Goal: Task Accomplishment & Management: Manage account settings

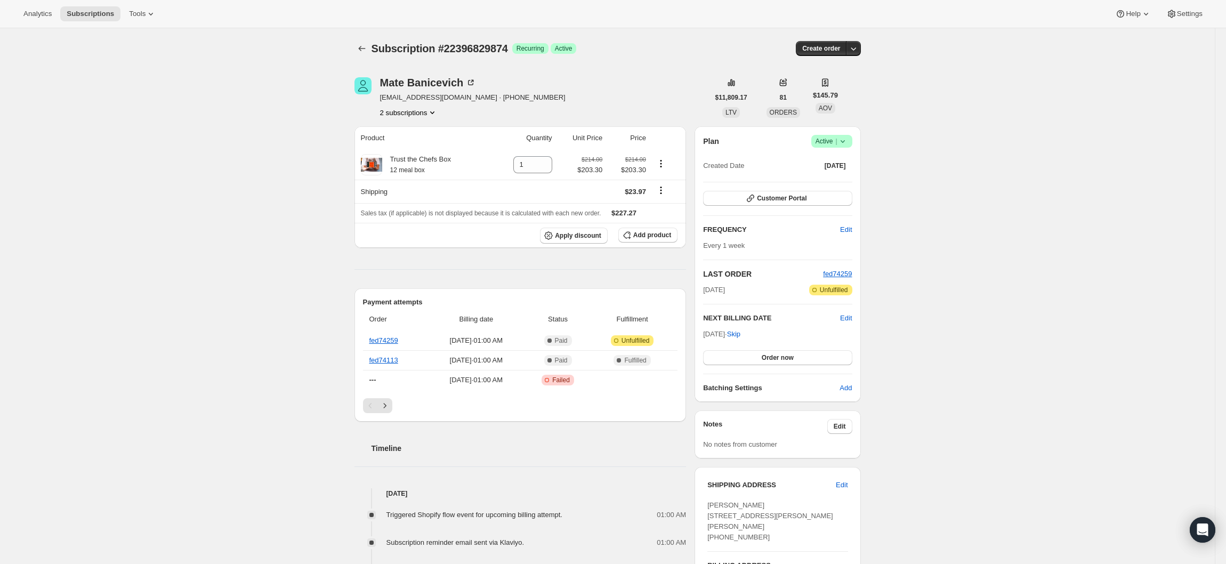
click at [300, 399] on div "Subscription #22396829874. This page is ready Subscription #22396829874 Success…" at bounding box center [607, 472] width 1215 height 888
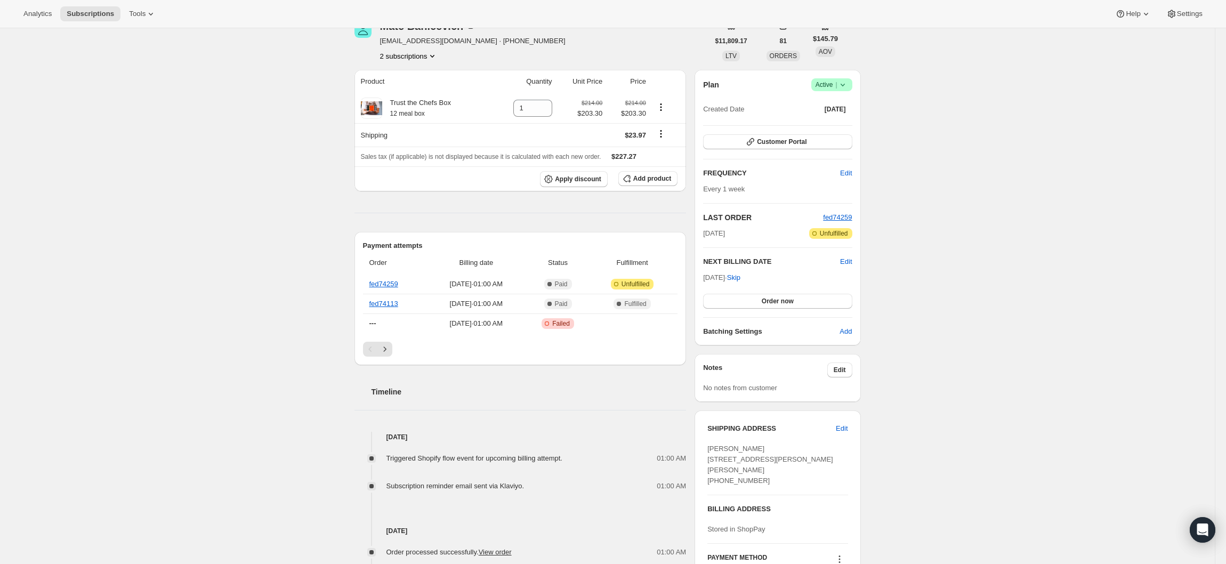
scroll to position [32, 0]
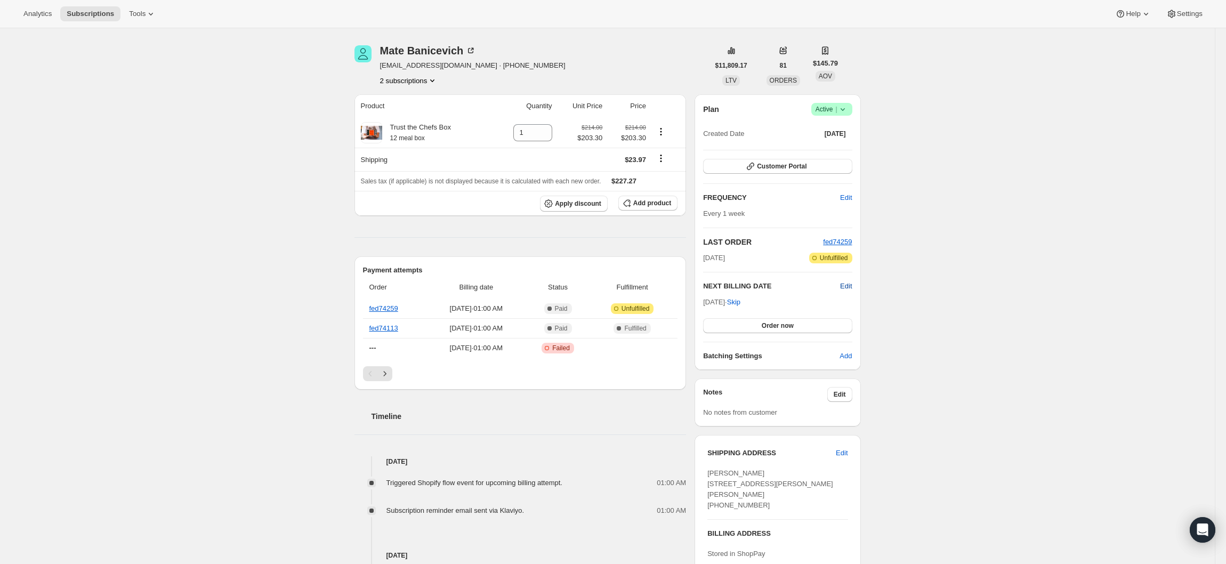
click at [852, 287] on span "Edit" at bounding box center [846, 286] width 12 height 11
click at [764, 304] on input "2025-08-30" at bounding box center [777, 306] width 149 height 18
click at [768, 304] on input "2025-08-30" at bounding box center [777, 306] width 149 height 18
type input "2025-08-29"
click at [802, 330] on button "Save" at bounding box center [777, 327] width 149 height 15
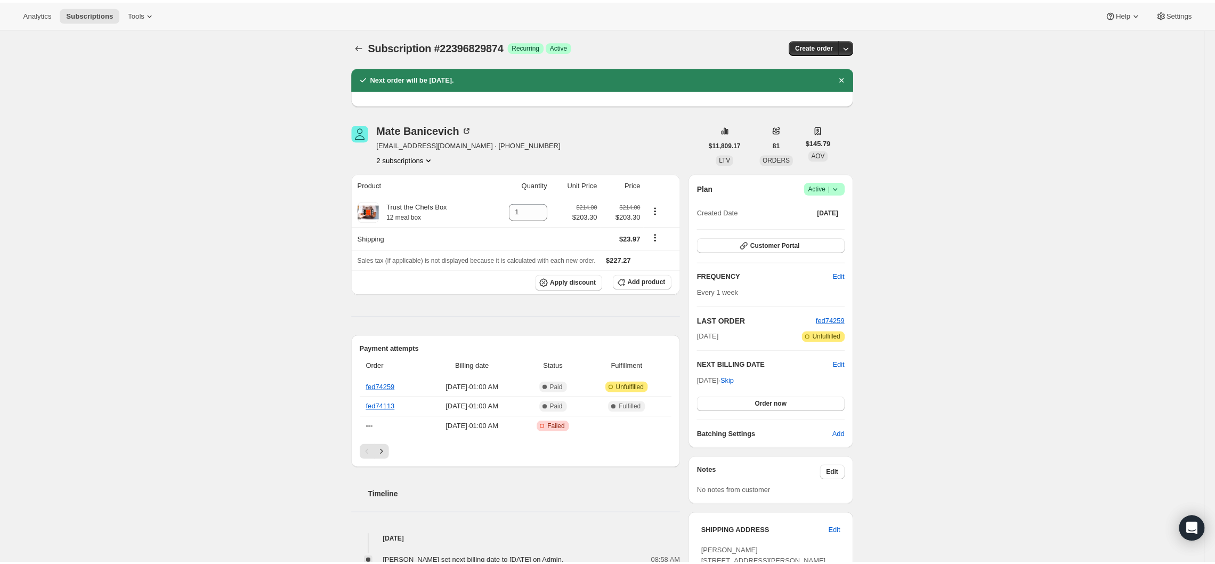
scroll to position [0, 0]
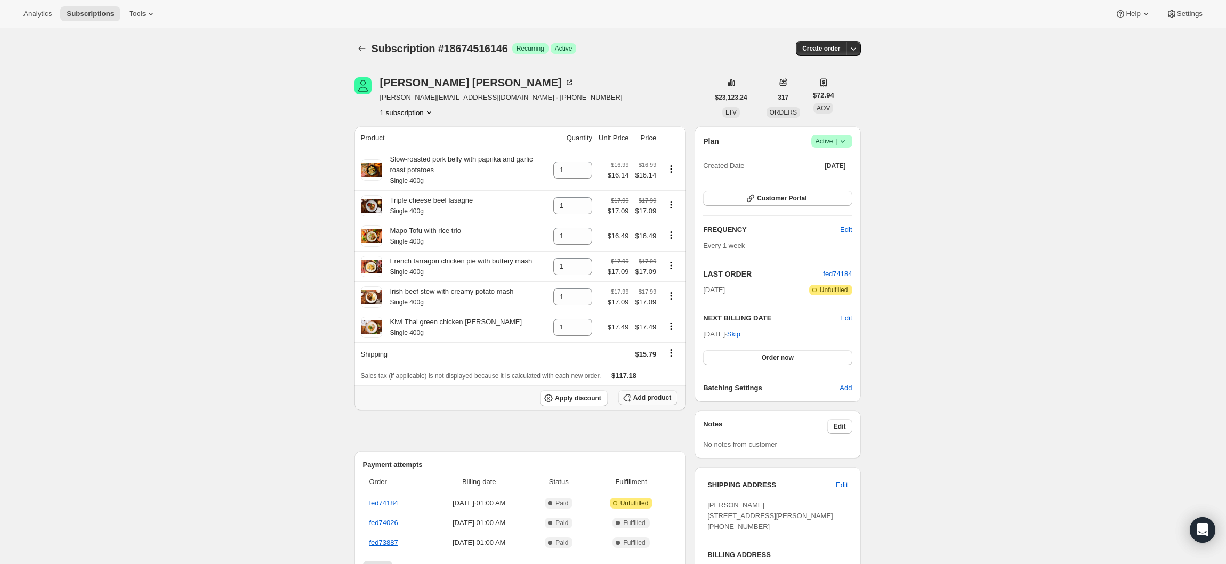
click at [643, 402] on span "Add product" at bounding box center [652, 397] width 38 height 9
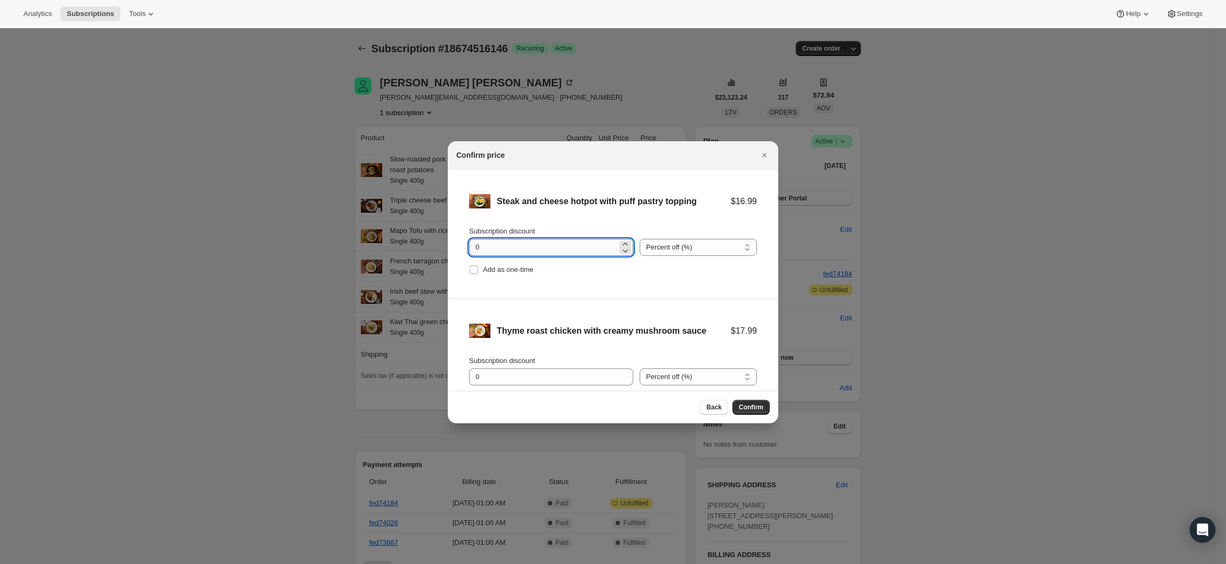
click at [534, 249] on input "0" at bounding box center [543, 247] width 148 height 17
type input "0"
type input "5"
click at [490, 376] on input "0" at bounding box center [543, 376] width 148 height 17
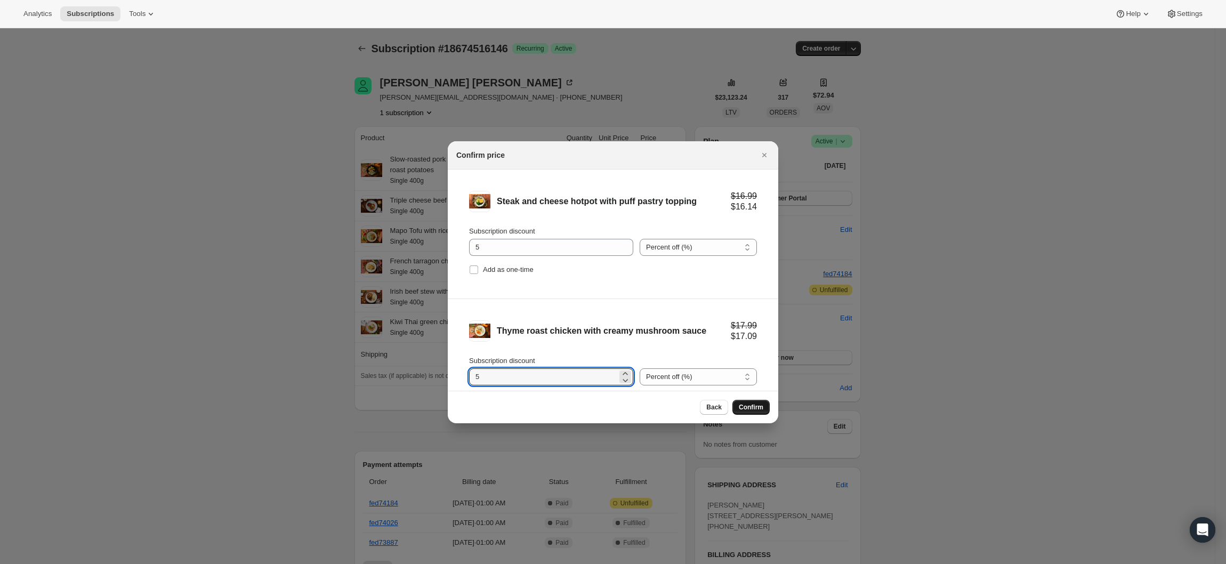
type input "5"
click at [742, 404] on span "Confirm" at bounding box center [751, 407] width 25 height 9
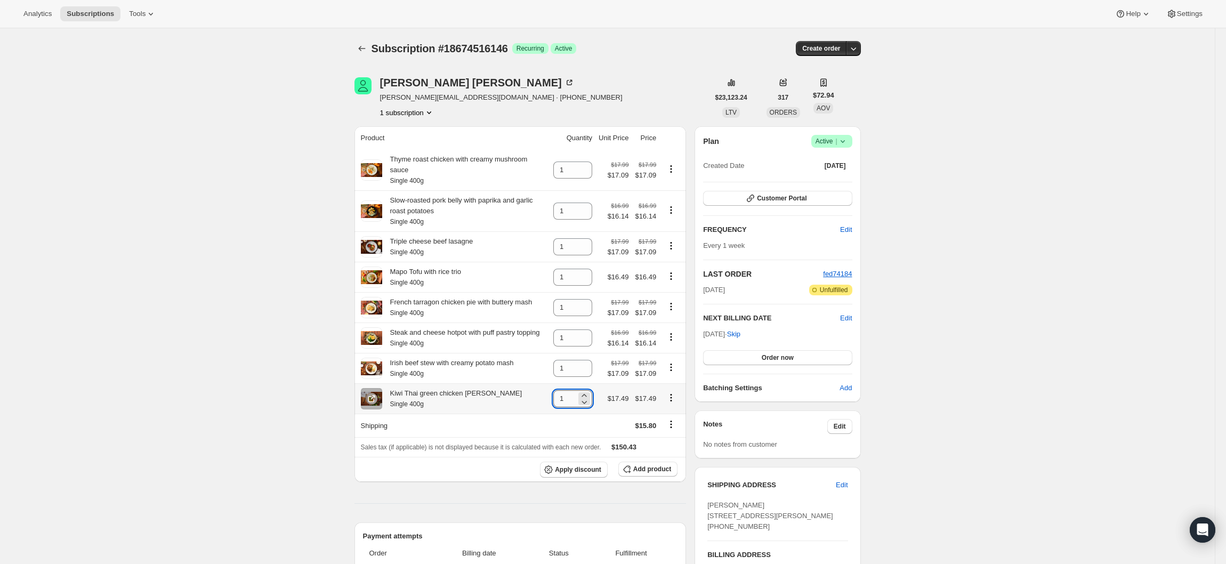
click at [576, 394] on input "1" at bounding box center [564, 398] width 23 height 17
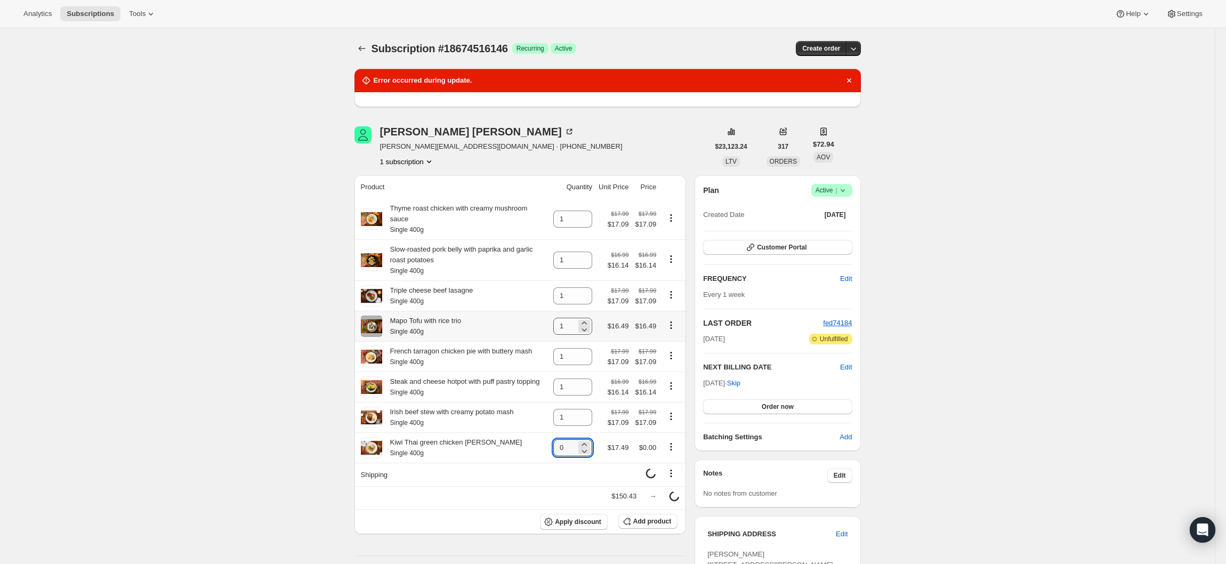
type input "0"
click at [576, 320] on input "1" at bounding box center [564, 326] width 23 height 17
click at [672, 327] on icon "Product actions" at bounding box center [672, 328] width 2 height 2
click at [681, 334] on span "Remove" at bounding box center [670, 338] width 26 height 8
type input "0"
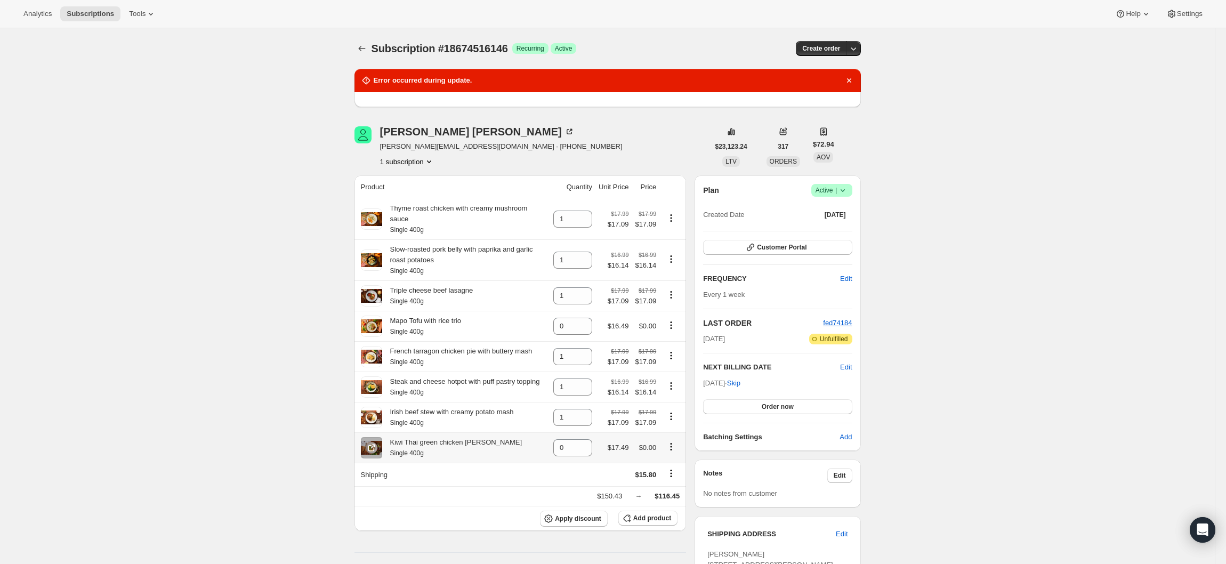
click at [675, 445] on icon "Product actions" at bounding box center [671, 446] width 11 height 11
click at [675, 462] on span "Remove" at bounding box center [670, 463] width 26 height 8
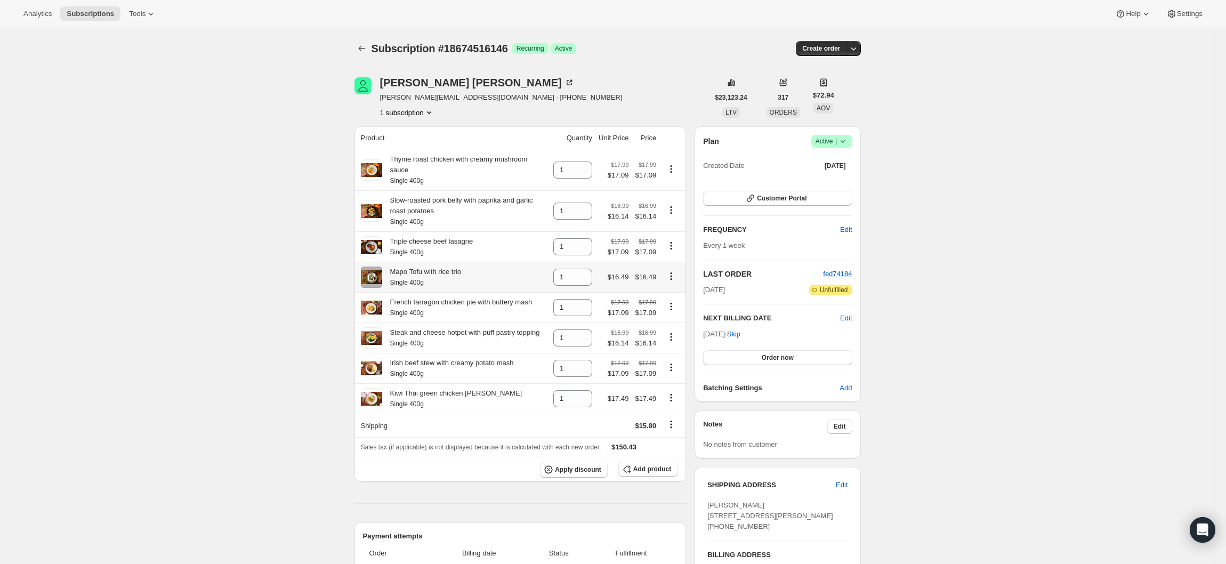
click at [675, 272] on icon "Product actions" at bounding box center [671, 276] width 11 height 11
click at [679, 311] on span "Swap variant" at bounding box center [677, 307] width 40 height 8
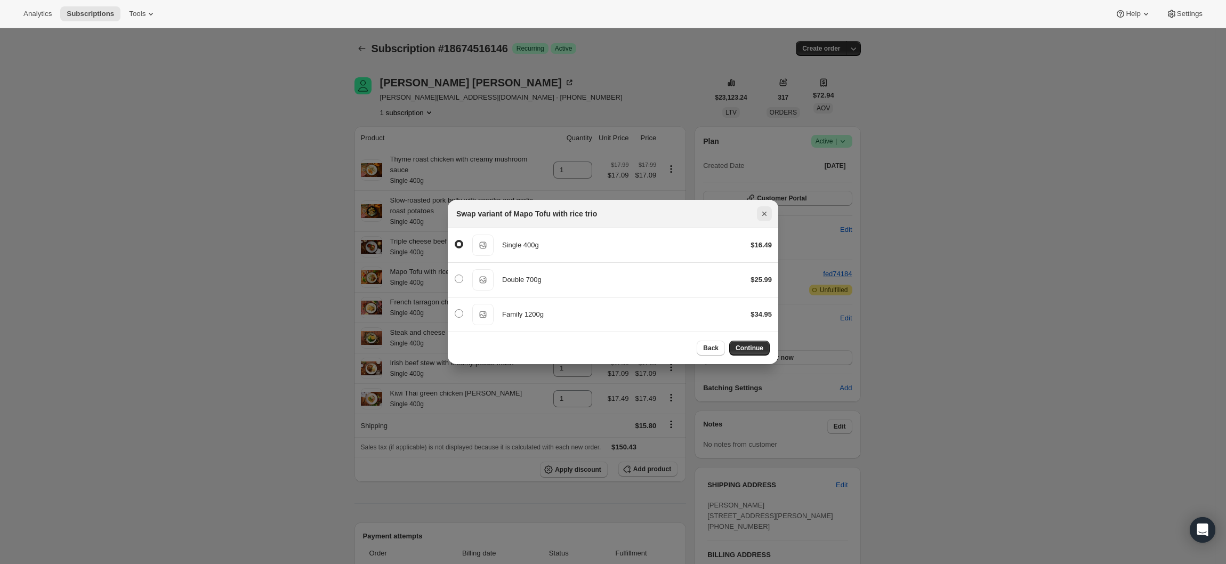
click at [764, 213] on icon "Close" at bounding box center [764, 213] width 11 height 11
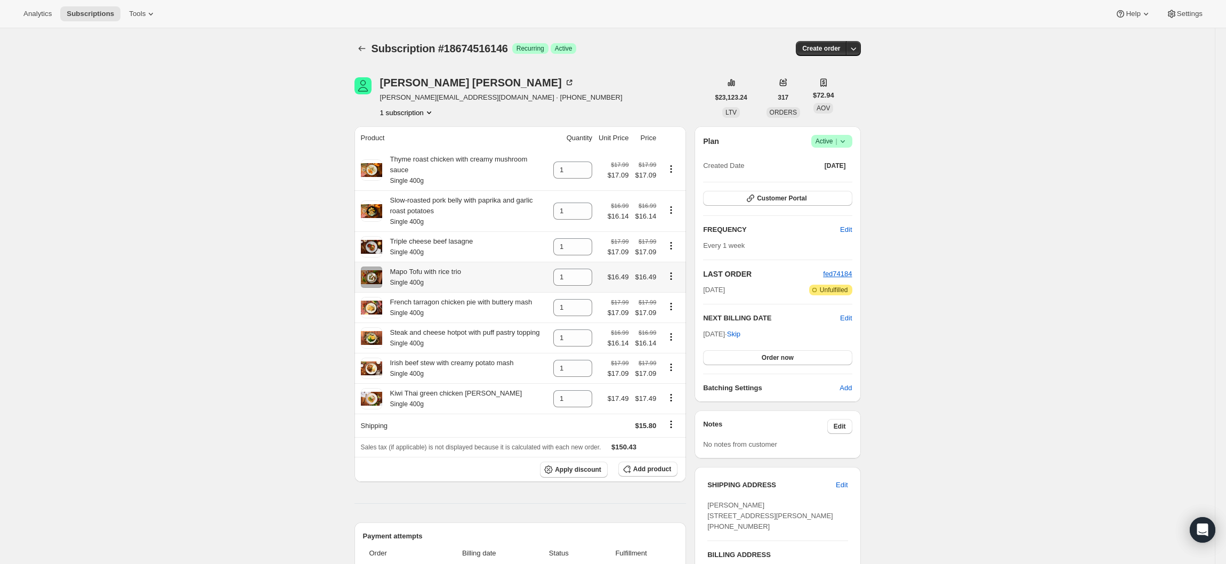
click at [676, 272] on icon "Product actions" at bounding box center [671, 276] width 11 height 11
click at [672, 285] on span "Remove" at bounding box center [670, 289] width 26 height 8
type input "0"
click at [674, 393] on icon "Product actions" at bounding box center [671, 397] width 11 height 11
click at [679, 415] on span "Remove" at bounding box center [670, 414] width 26 height 8
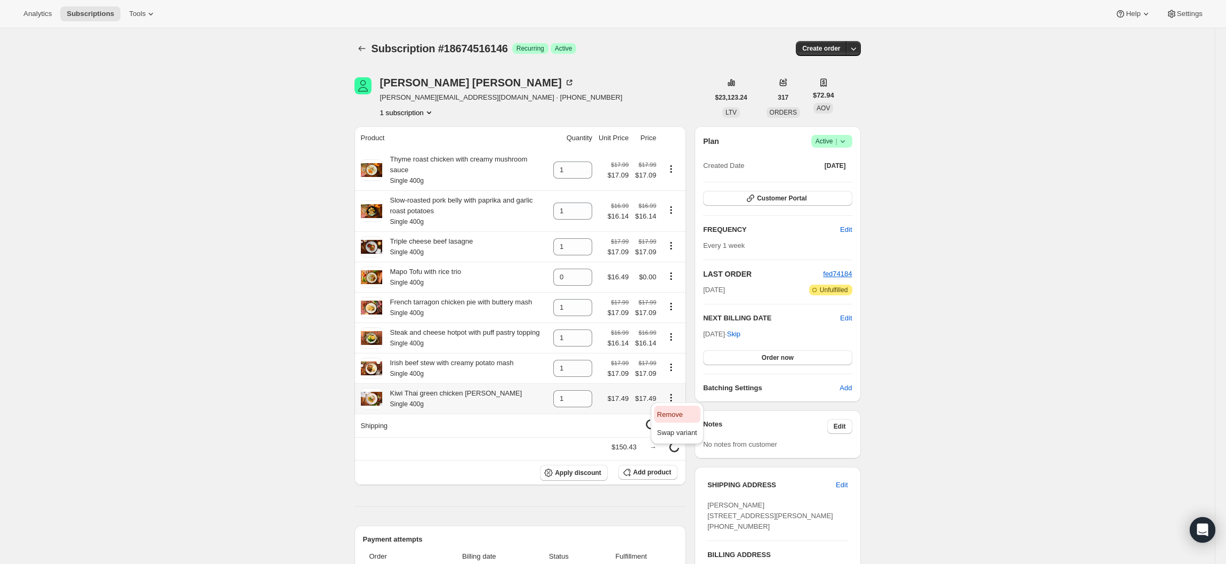
type input "0"
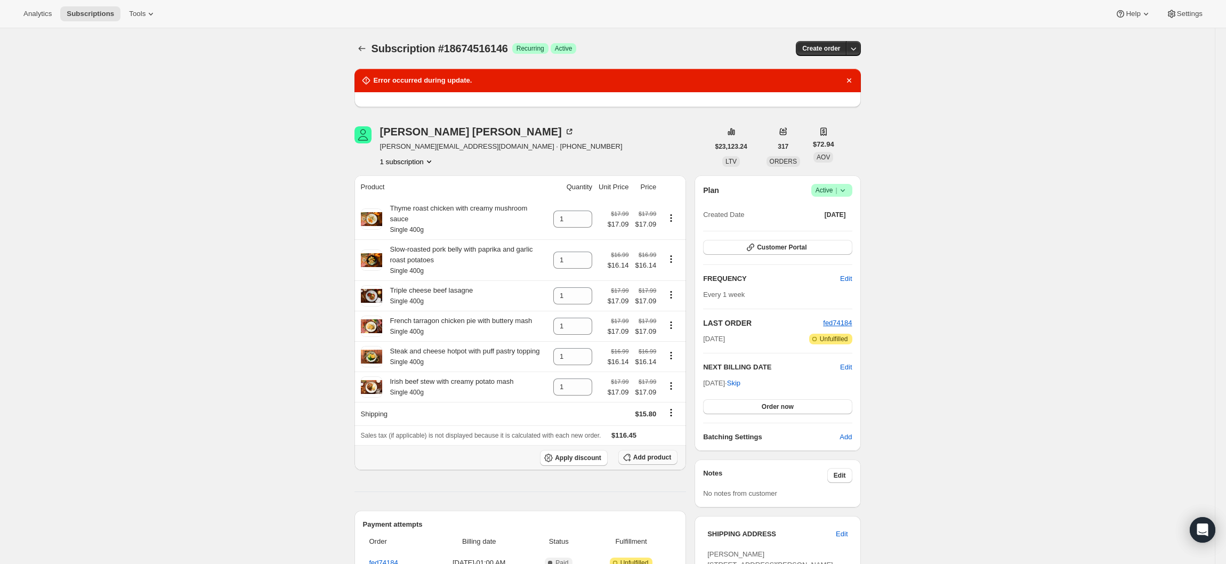
click at [650, 454] on span "Add product" at bounding box center [652, 457] width 38 height 9
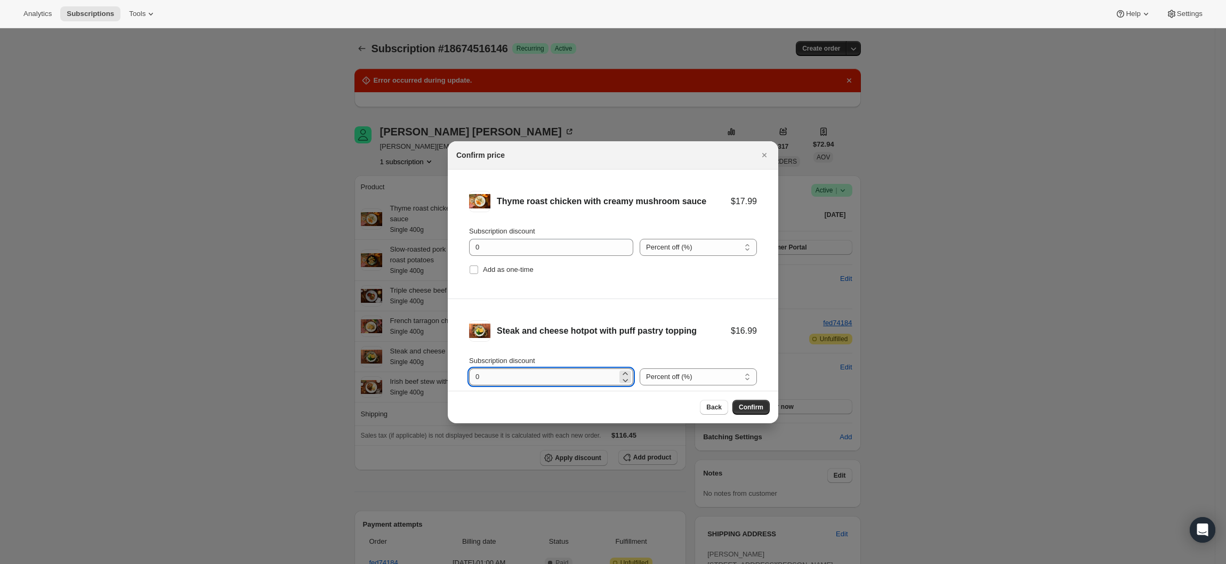
click at [575, 377] on input "0" at bounding box center [543, 376] width 148 height 17
type input "5"
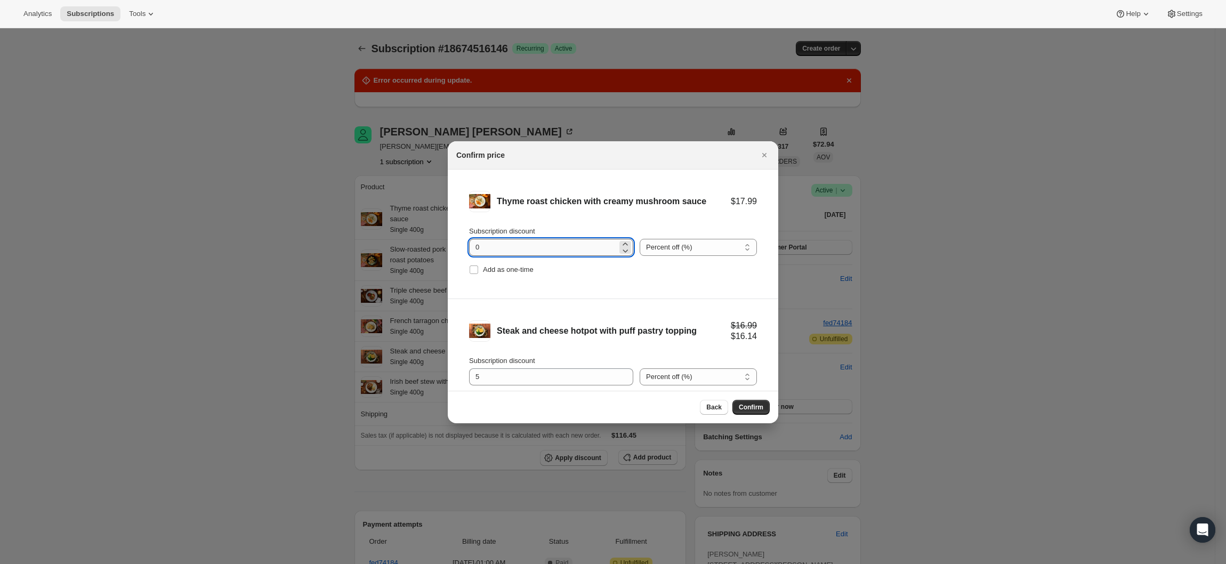
click at [544, 251] on input "0" at bounding box center [543, 247] width 148 height 17
type input "5"
click at [758, 407] on span "Confirm" at bounding box center [751, 407] width 25 height 9
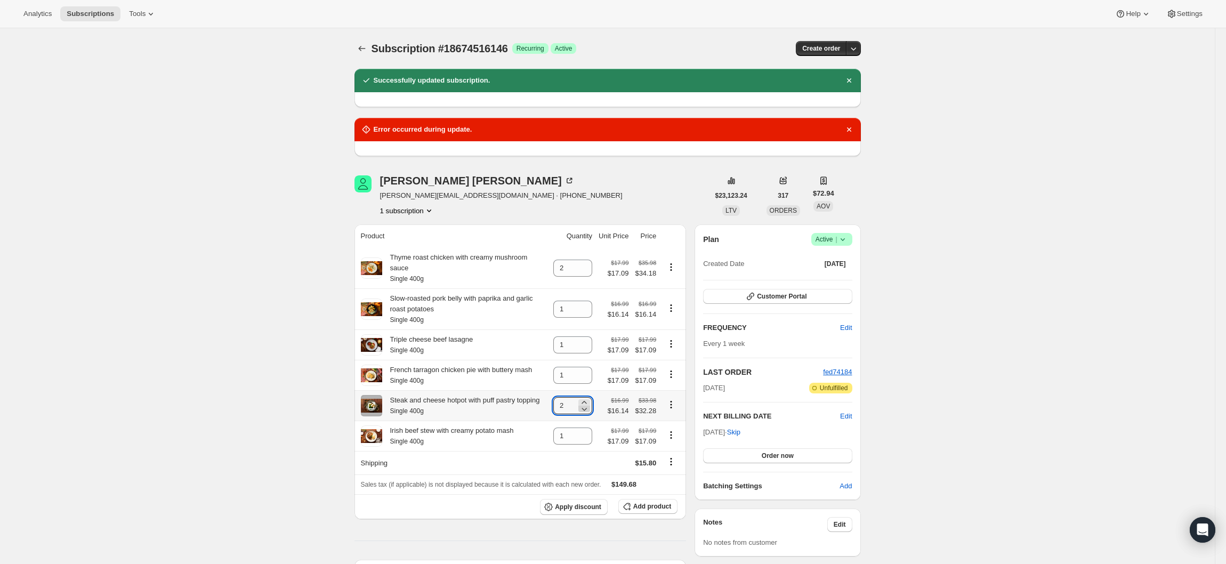
click at [587, 408] on icon at bounding box center [584, 409] width 5 height 3
type input "1"
click at [590, 269] on icon at bounding box center [584, 271] width 11 height 11
type input "1"
click at [849, 366] on div "Plan Success Active | Created Date Aug 18, 2022 Customer Portal FREQUENCY Edit …" at bounding box center [777, 362] width 149 height 259
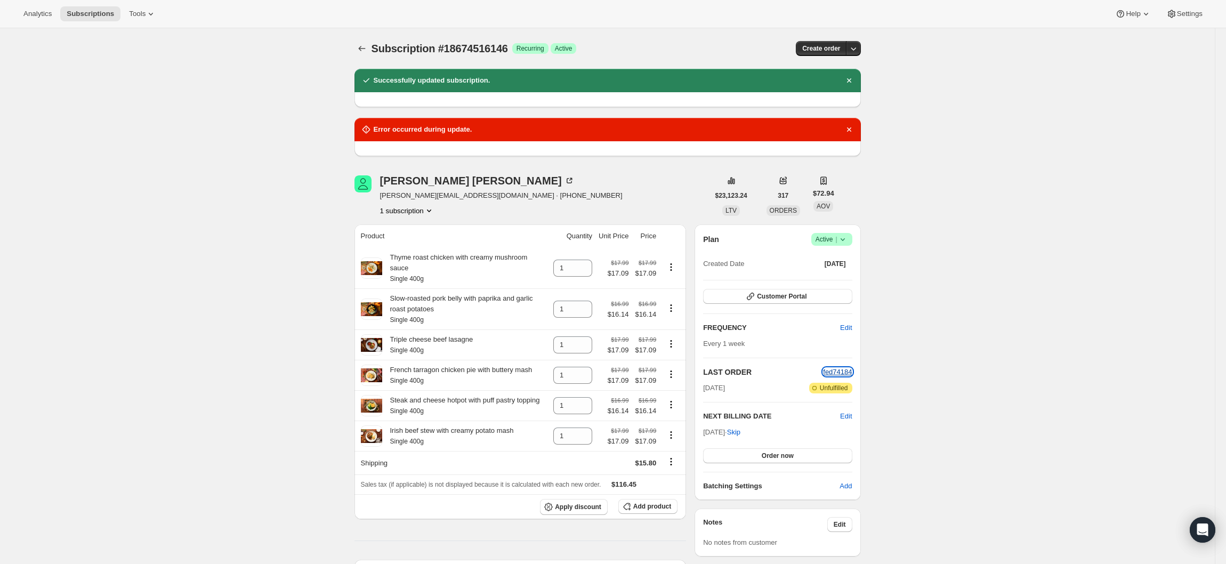
click at [843, 374] on span "fed74184" at bounding box center [837, 372] width 29 height 8
